Goal: Navigation & Orientation: Find specific page/section

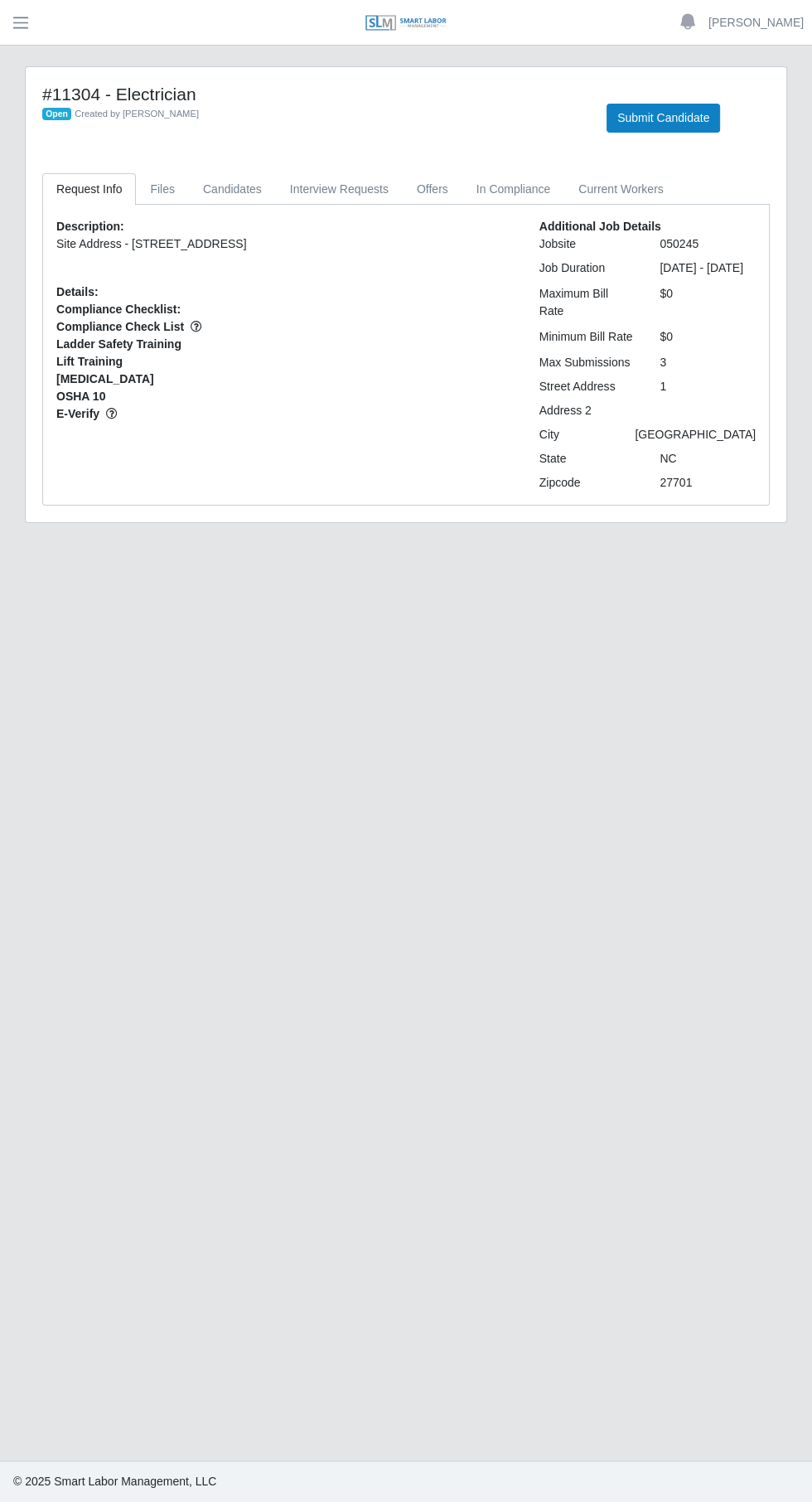
click at [21, 22] on span "button" at bounding box center [21, 22] width 22 height 19
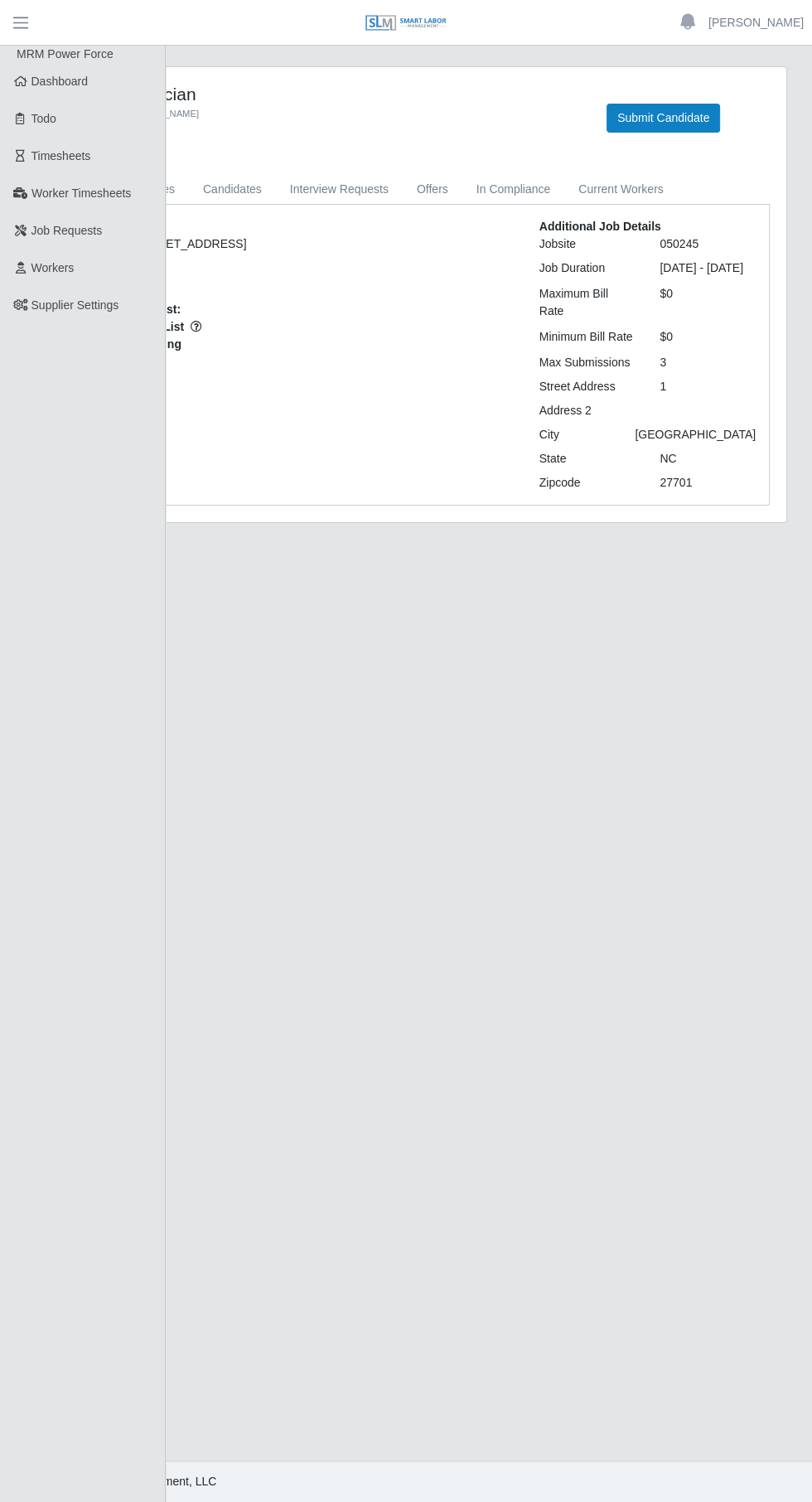
click at [66, 82] on span "Dashboard" at bounding box center [60, 81] width 57 height 13
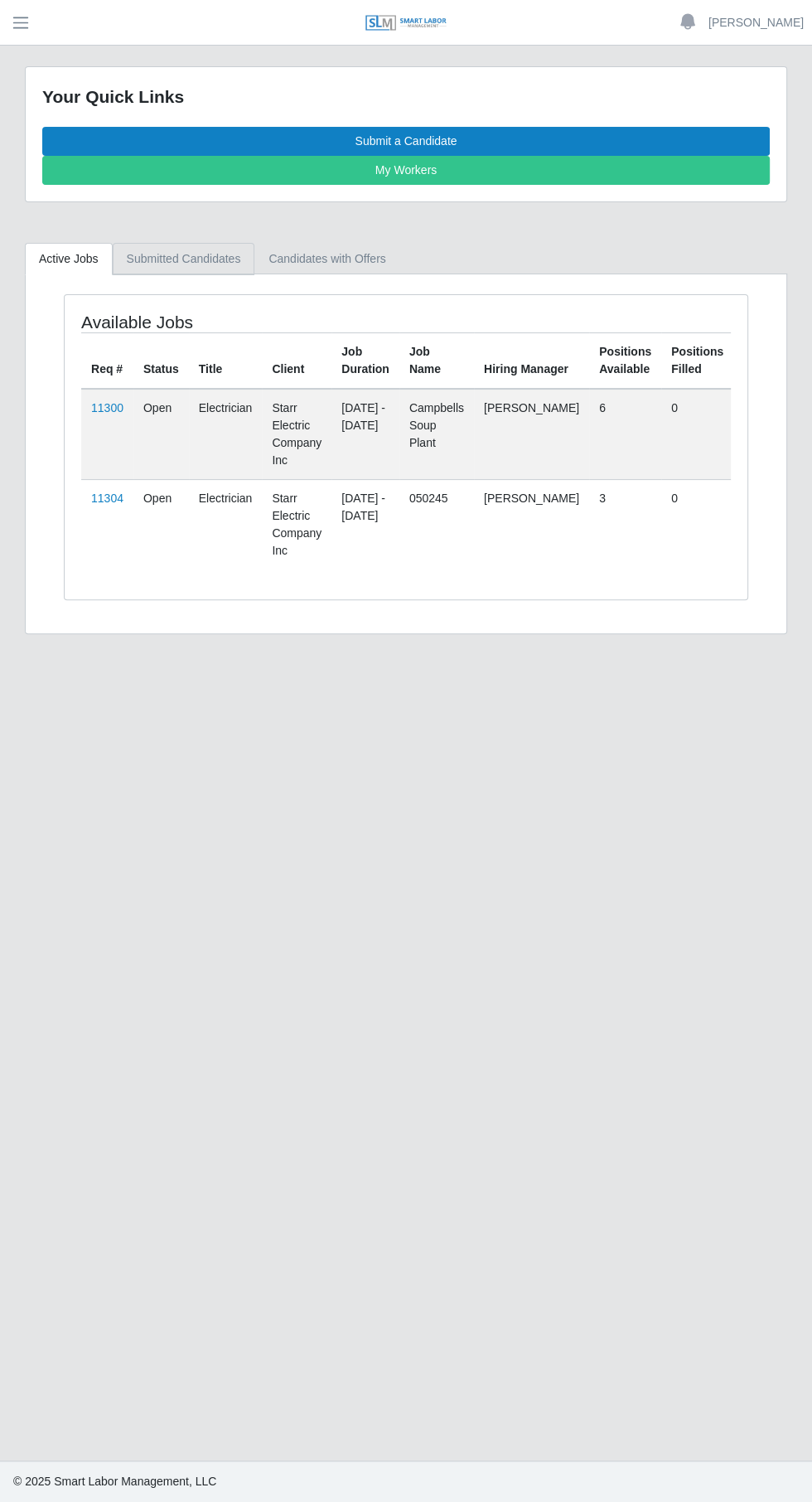
click at [182, 249] on link "Submitted Candidates" at bounding box center [184, 259] width 143 height 32
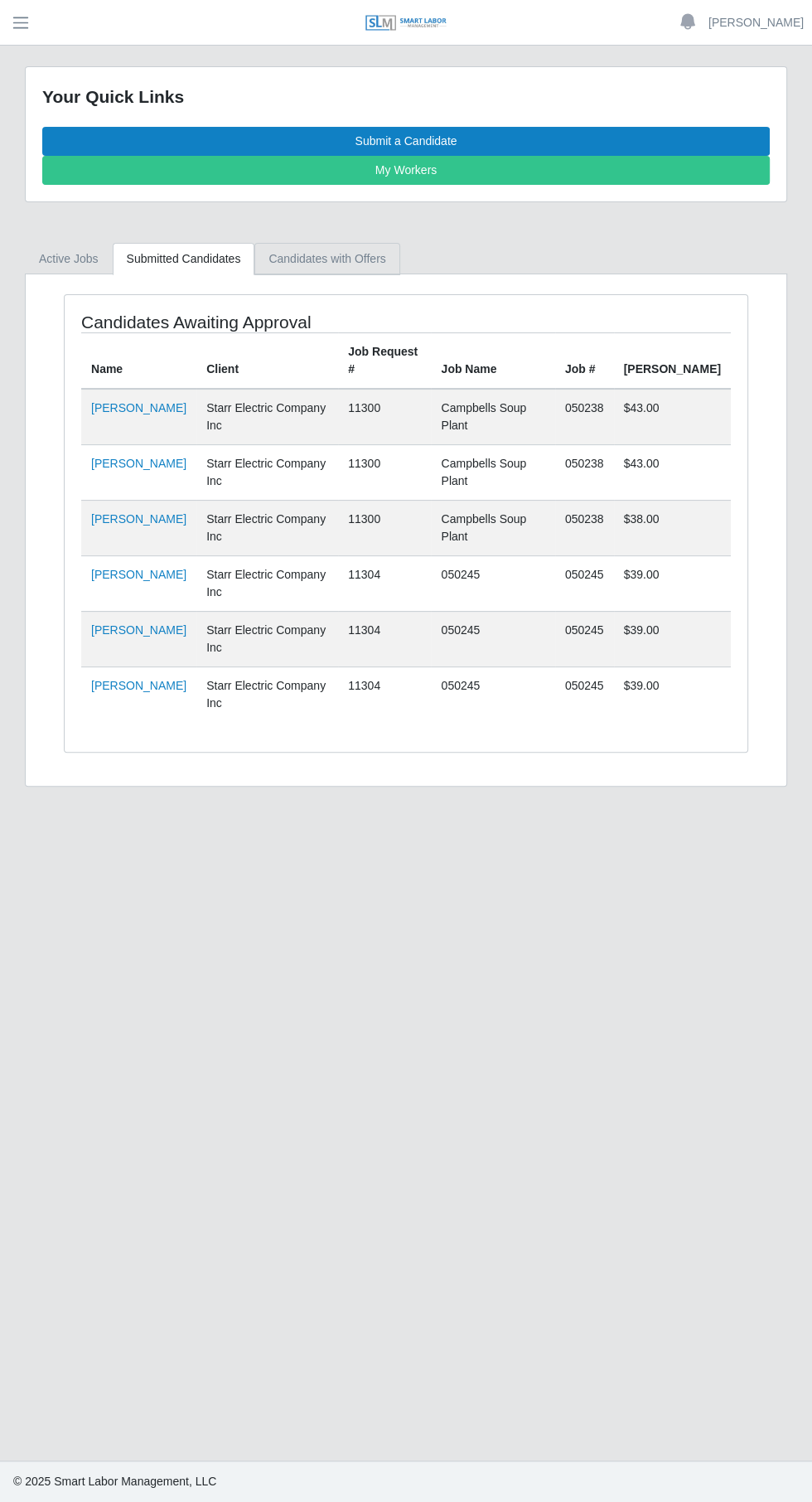
click at [317, 256] on link "Candidates with Offers" at bounding box center [327, 259] width 145 height 32
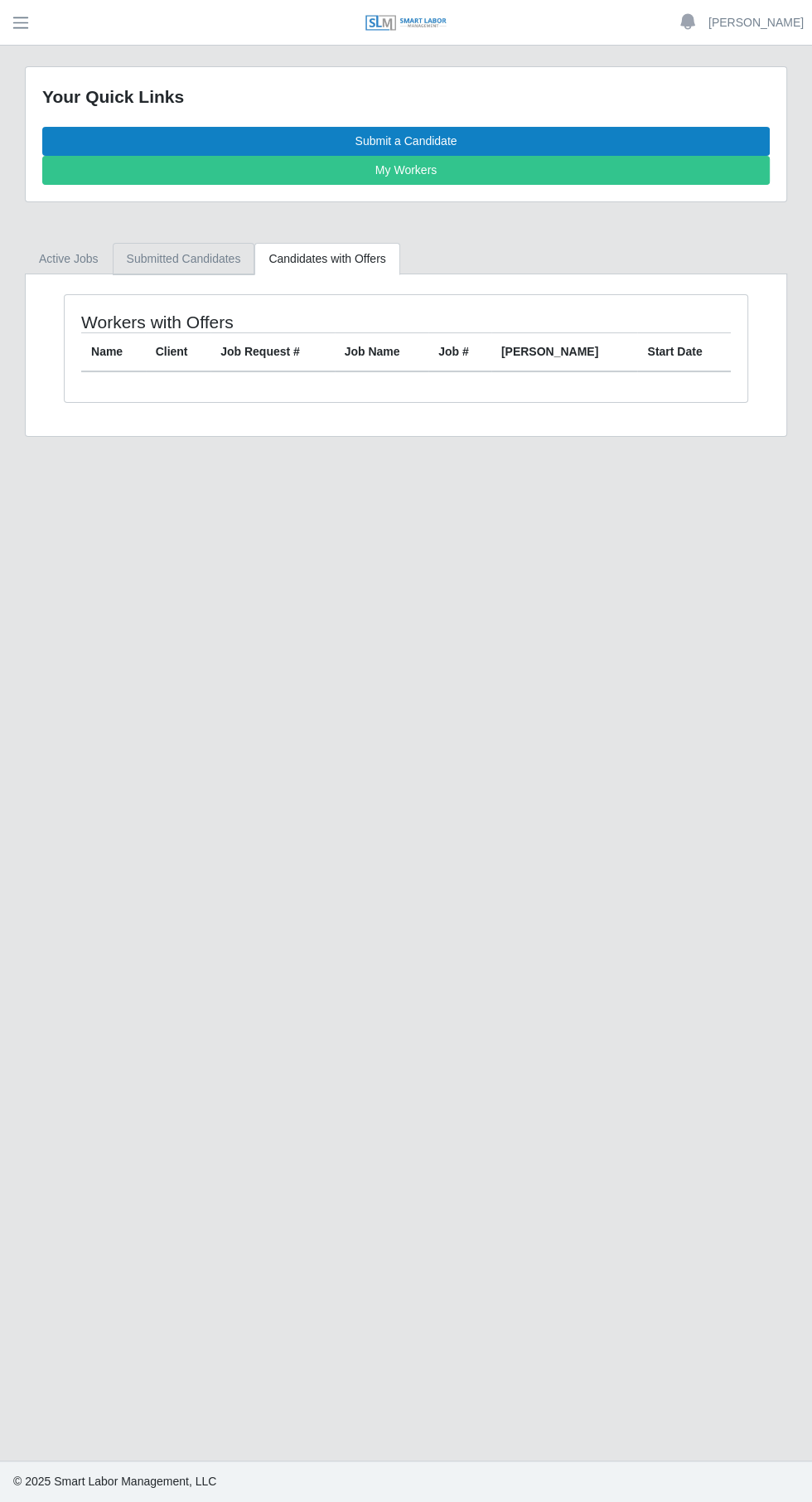
click at [188, 247] on link "Submitted Candidates" at bounding box center [184, 259] width 143 height 32
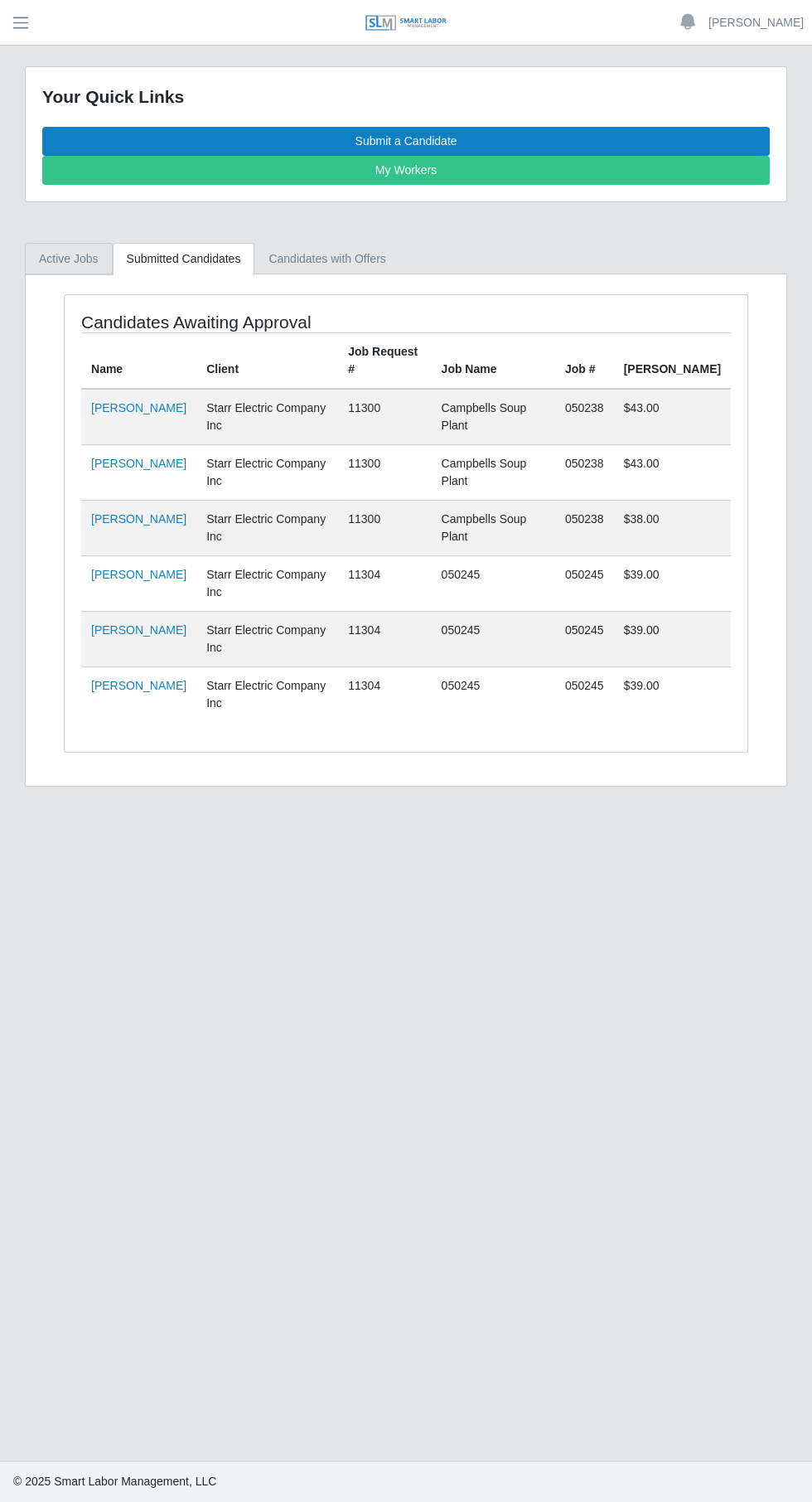
click at [60, 260] on link "Active Jobs" at bounding box center [69, 259] width 88 height 32
